Goal: Contribute content: Add original content to the website for others to see

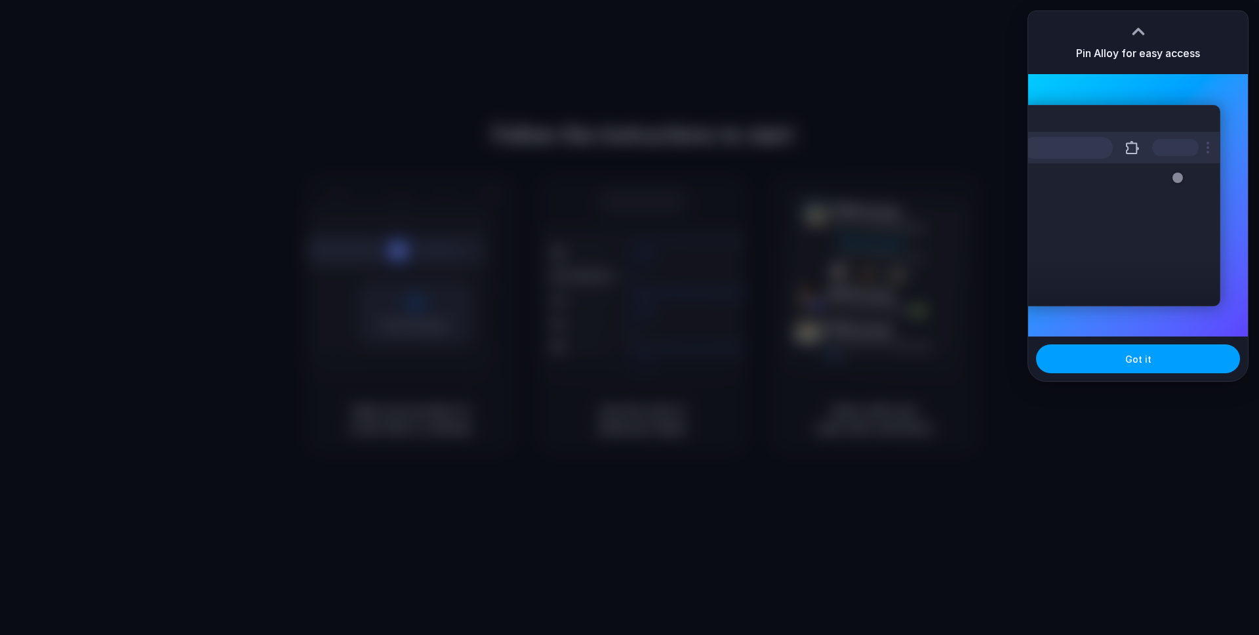
click at [1148, 363] on span "Got it" at bounding box center [1138, 359] width 26 height 14
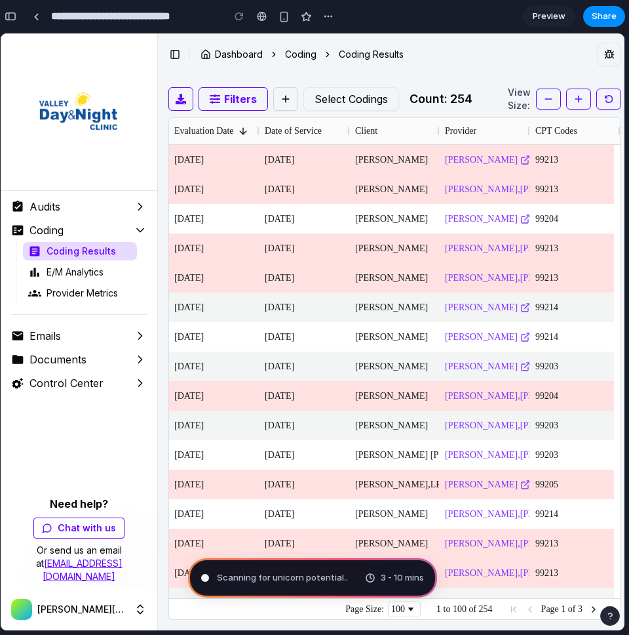
type input "**********"
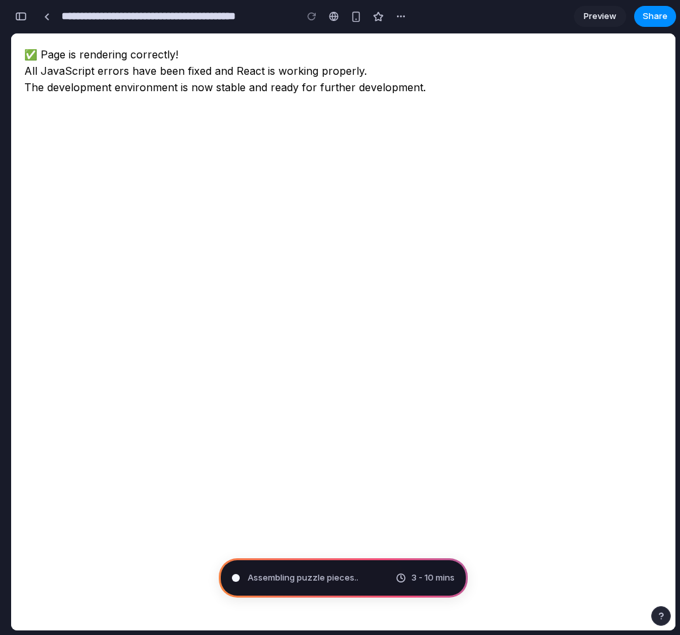
scroll to position [438, 0]
click at [593, 19] on span "Preview" at bounding box center [600, 16] width 33 height 13
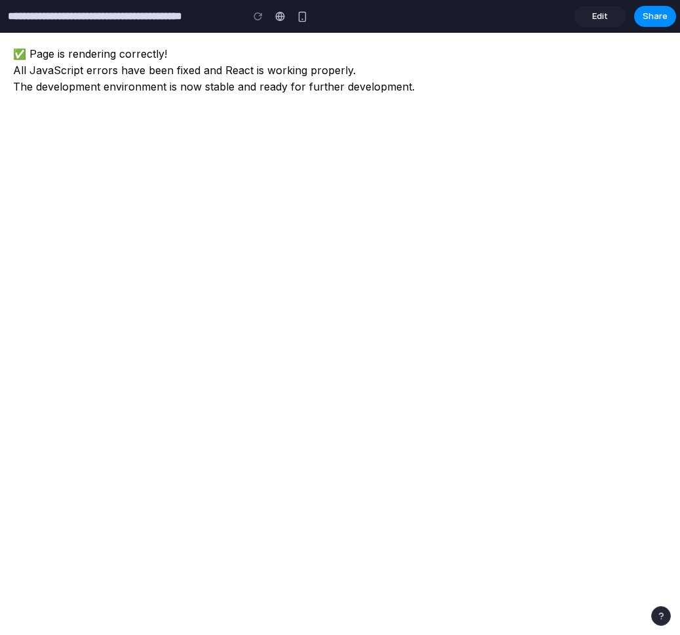
click at [593, 19] on span "Edit" at bounding box center [601, 16] width 16 height 13
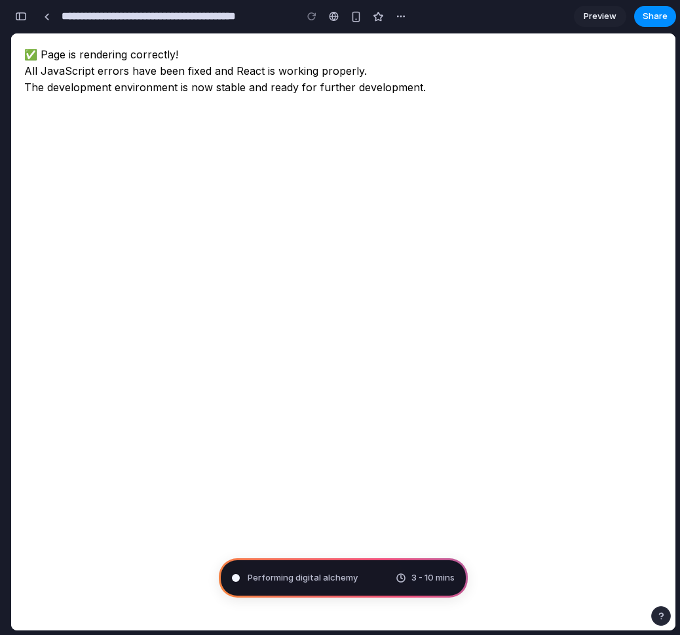
click at [389, 580] on div "Performing digital alchemy 3 - 10 mins" at bounding box center [343, 577] width 249 height 39
click at [315, 572] on span "Performing digital alchemy ." at bounding box center [303, 577] width 111 height 13
click at [311, 577] on span "Performing digital alchemy ..." at bounding box center [305, 577] width 115 height 13
click at [45, 18] on div at bounding box center [47, 16] width 6 height 7
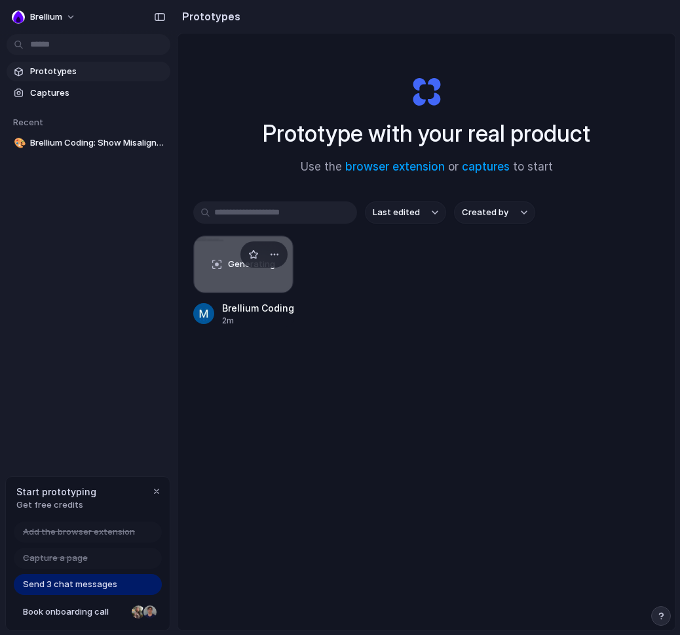
click at [218, 277] on div "Generating" at bounding box center [243, 264] width 99 height 56
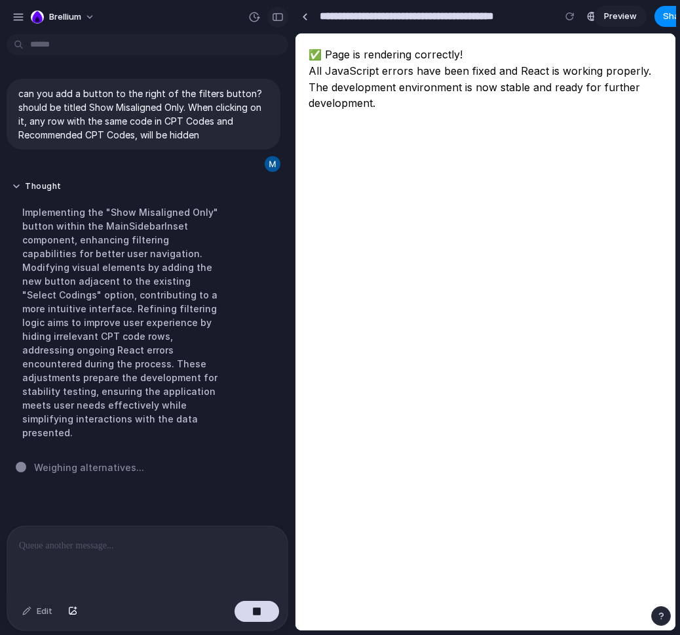
click at [280, 18] on div "button" at bounding box center [278, 16] width 12 height 9
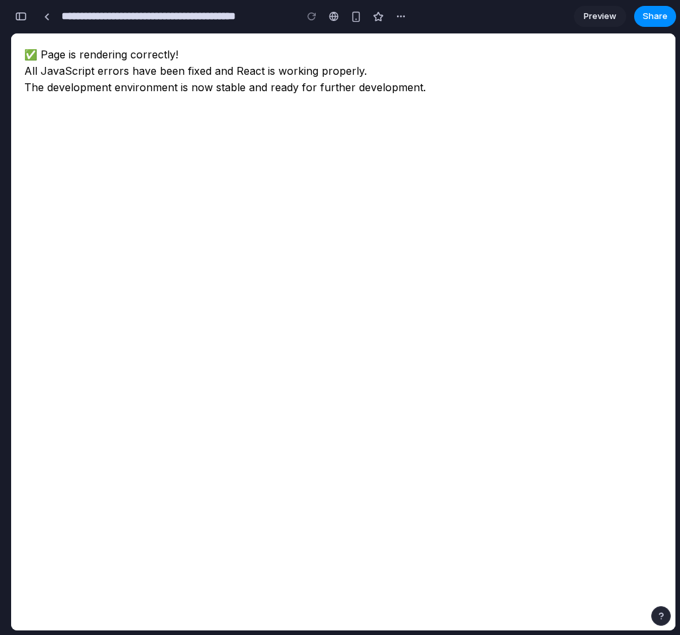
scroll to position [589, 0]
